Goal: Task Accomplishment & Management: Use online tool/utility

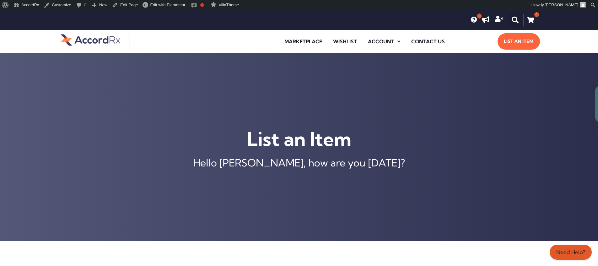
scroll to position [249, 0]
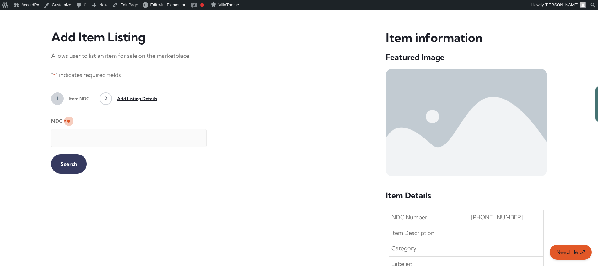
click at [123, 135] on input "NDC *" at bounding box center [128, 138] width 155 height 18
type input "99207046730"
click at [64, 163] on input "Search" at bounding box center [68, 163] width 35 height 19
